Goal: Information Seeking & Learning: Learn about a topic

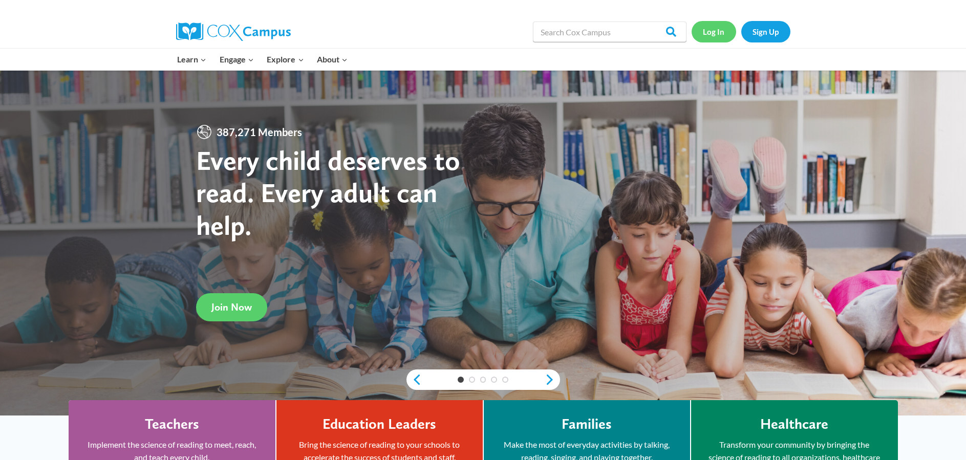
click at [722, 28] on link "Log In" at bounding box center [713, 31] width 45 height 21
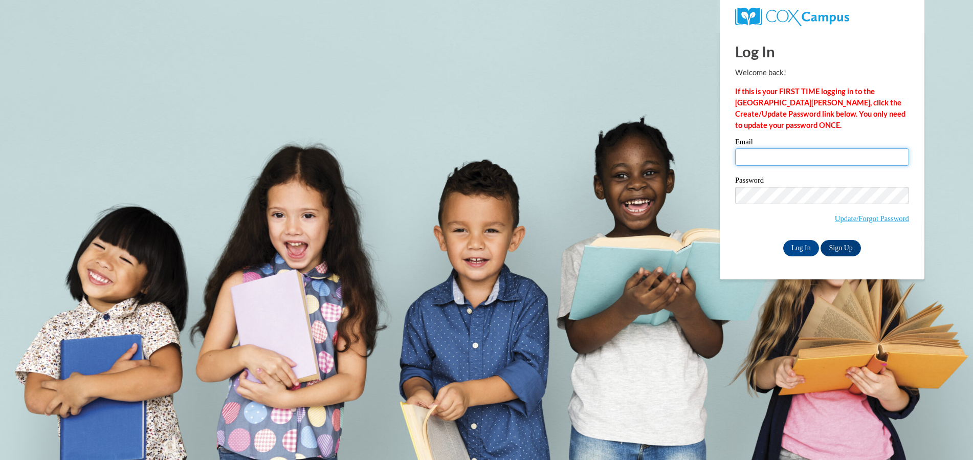
click at [780, 158] on input "Email" at bounding box center [822, 156] width 174 height 17
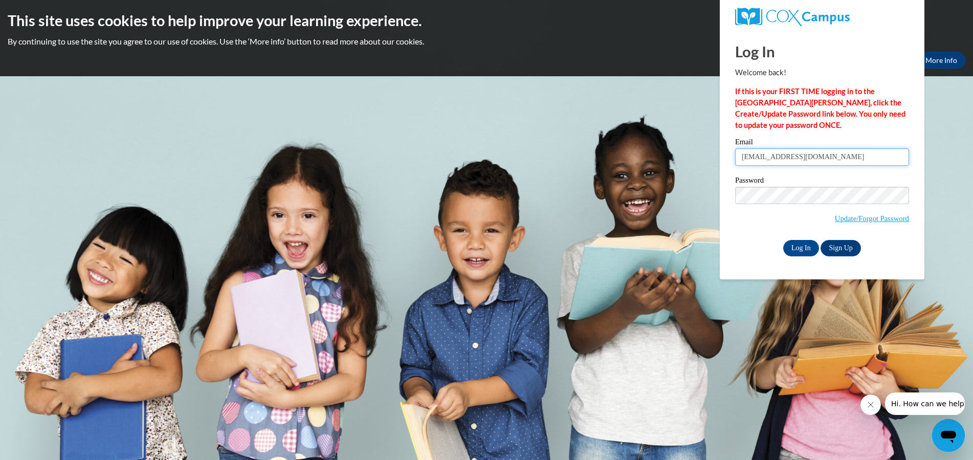
type input "allie@calvarybaptisttuscumbia.com"
click at [802, 242] on input "Log In" at bounding box center [801, 248] width 36 height 16
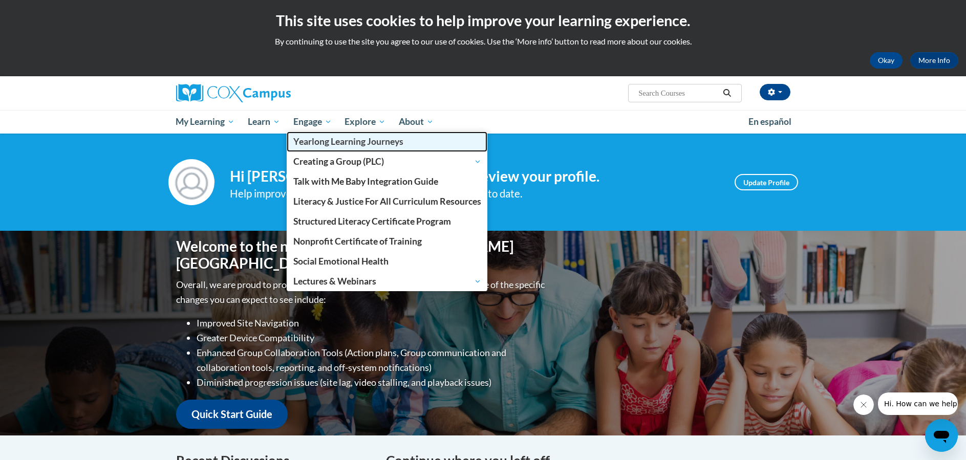
click at [321, 147] on span "Yearlong Learning Journeys" at bounding box center [348, 141] width 110 height 11
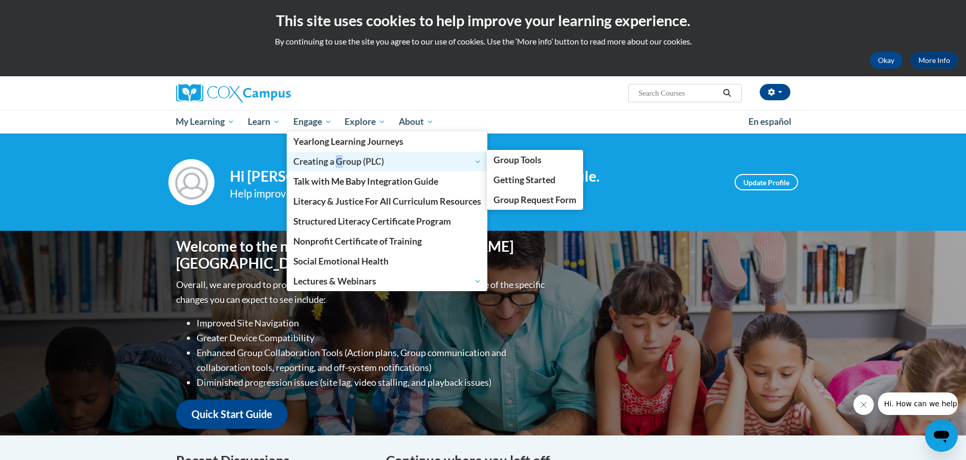
click at [341, 164] on span "Creating a Group (PLC)" at bounding box center [387, 162] width 188 height 12
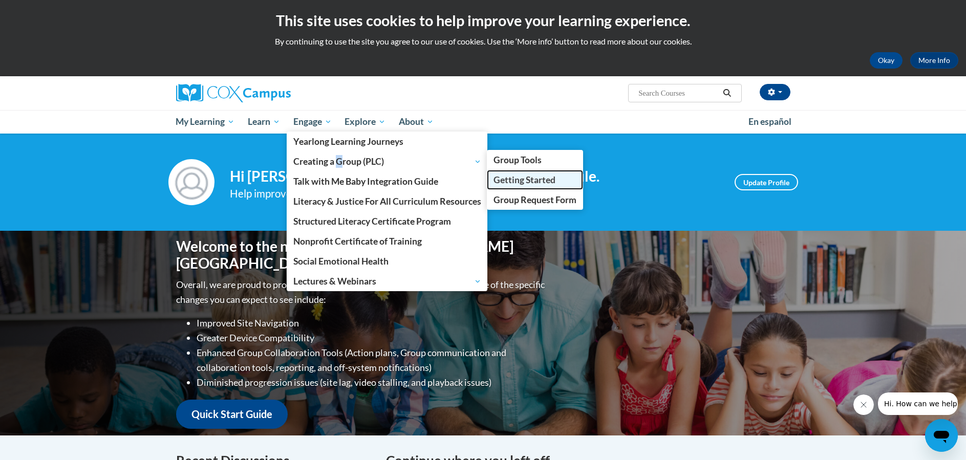
click at [516, 178] on span "Getting Started" at bounding box center [524, 179] width 62 height 11
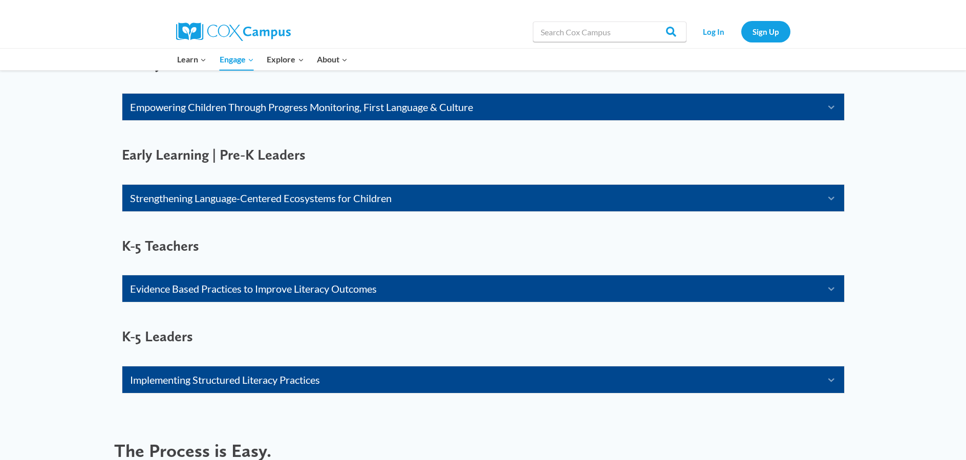
scroll to position [666, 0]
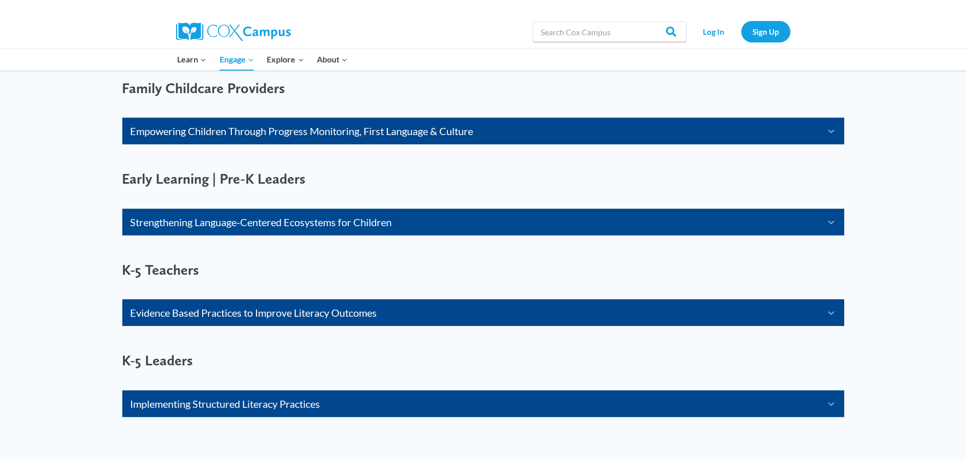
click at [349, 128] on link "Empowering Children Through Progress Monitoring, First Language & Culture" at bounding box center [470, 131] width 681 height 16
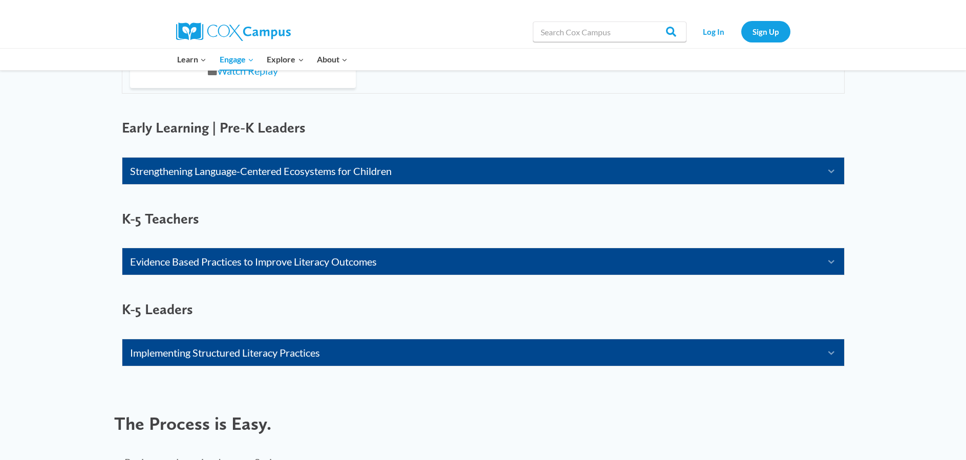
scroll to position [871, 0]
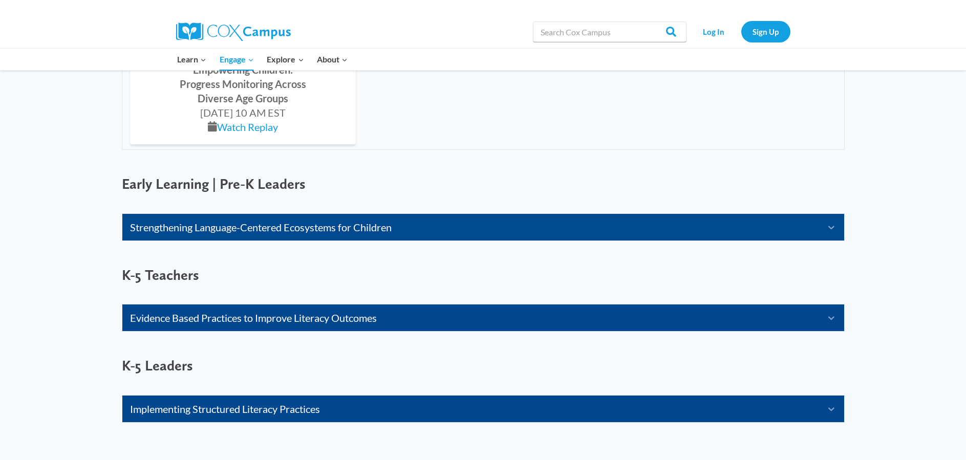
click at [349, 217] on div "Strengthening Language-Centered Ecosystems for Children Expand" at bounding box center [482, 227] width 721 height 27
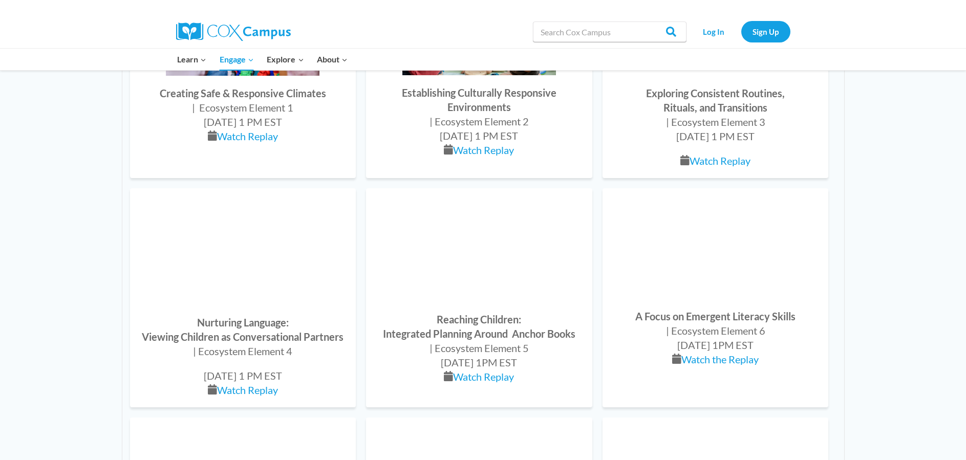
scroll to position [1024, 0]
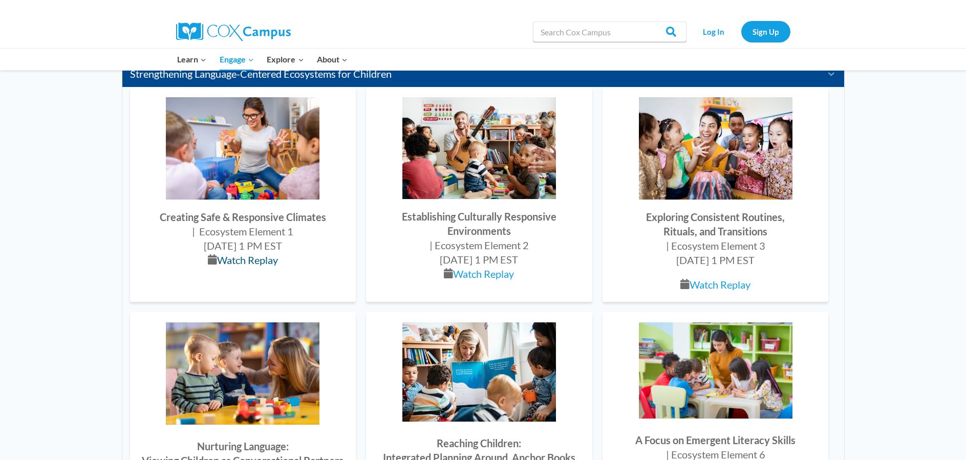
click at [230, 257] on link "Watch Replay" at bounding box center [247, 260] width 61 height 12
